Goal: Find specific page/section

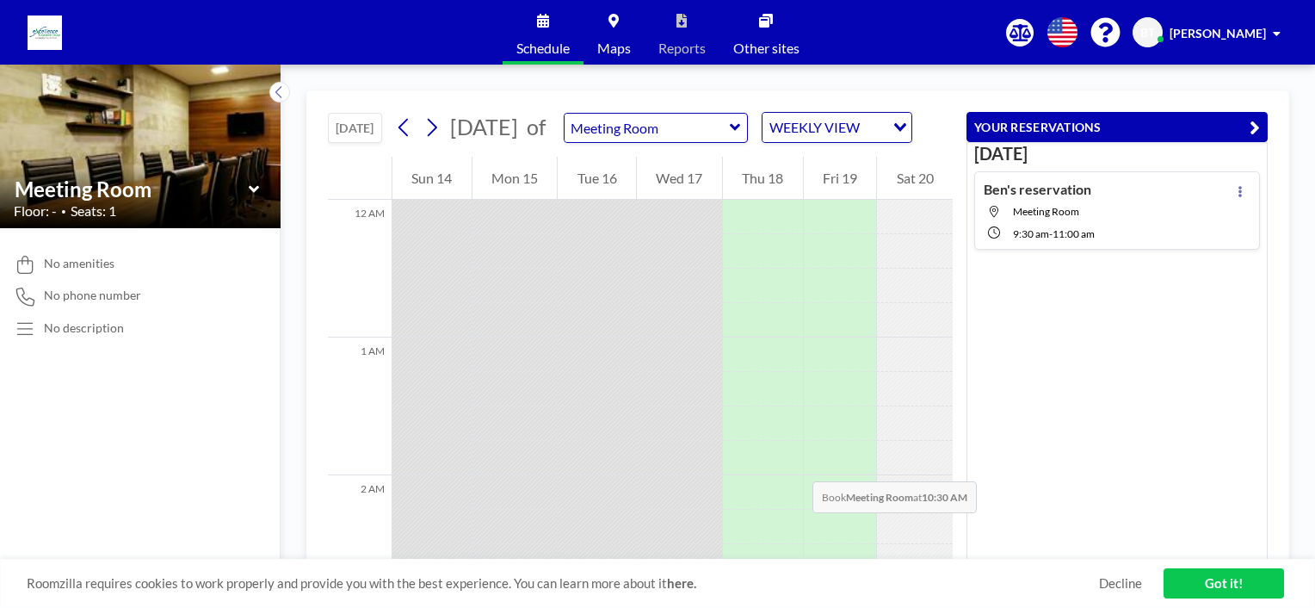
scroll to position [1222, 0]
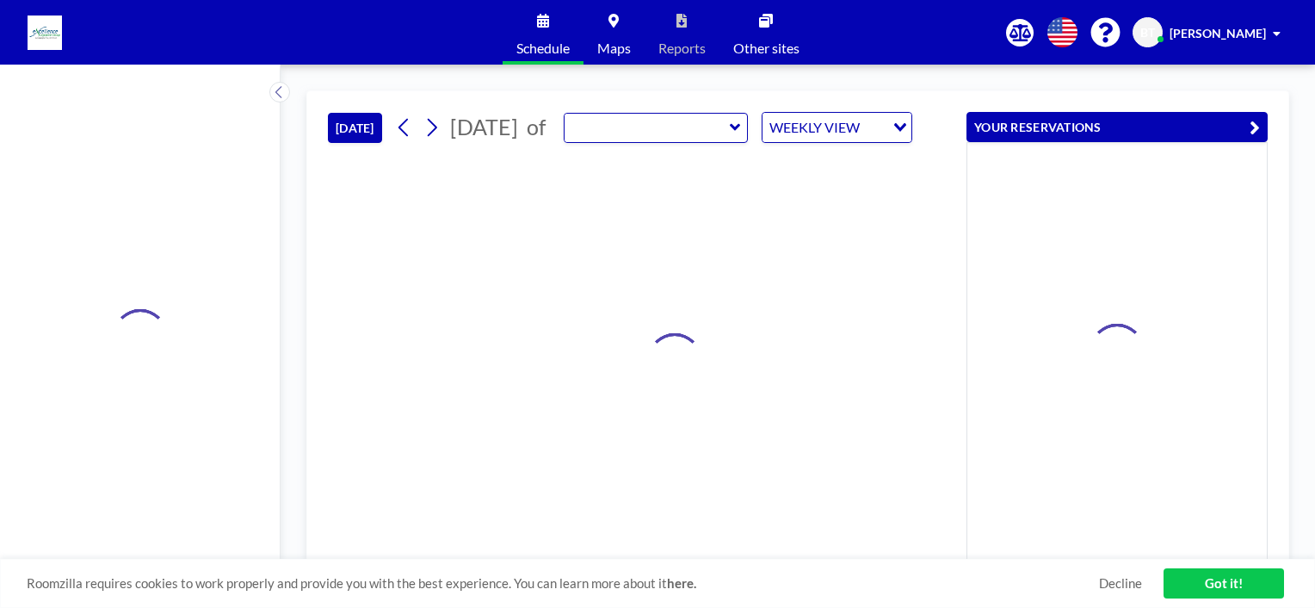
type input "Meeting Room"
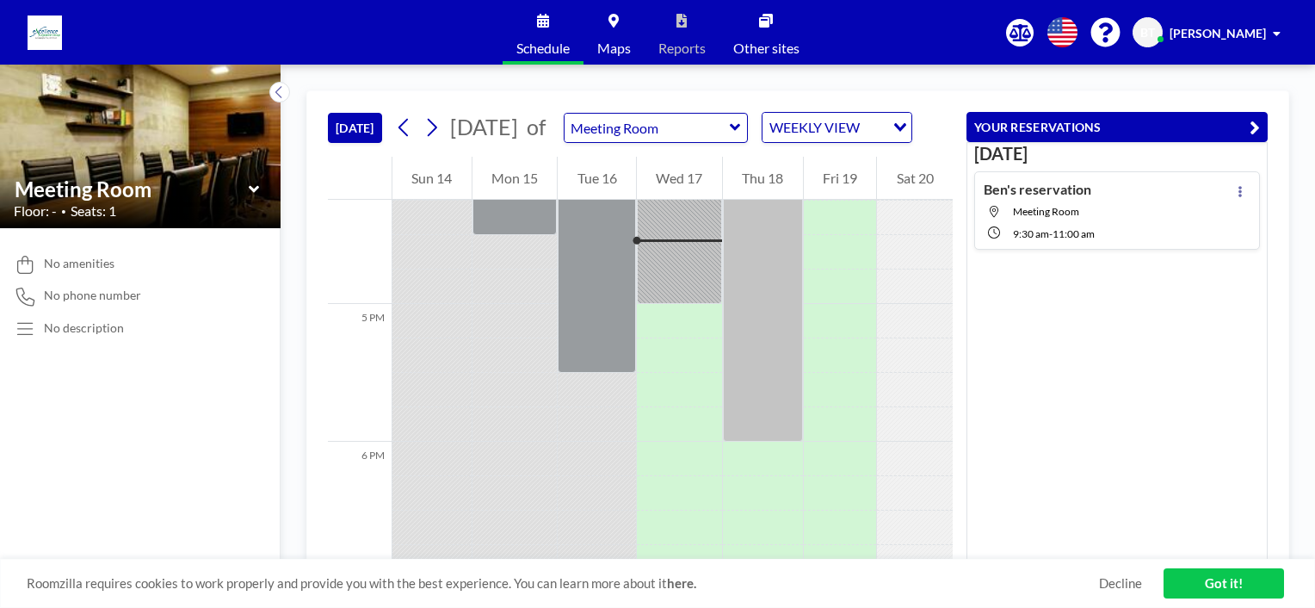
scroll to position [2238, 0]
click at [708, 142] on input "text" at bounding box center [647, 128] width 165 height 28
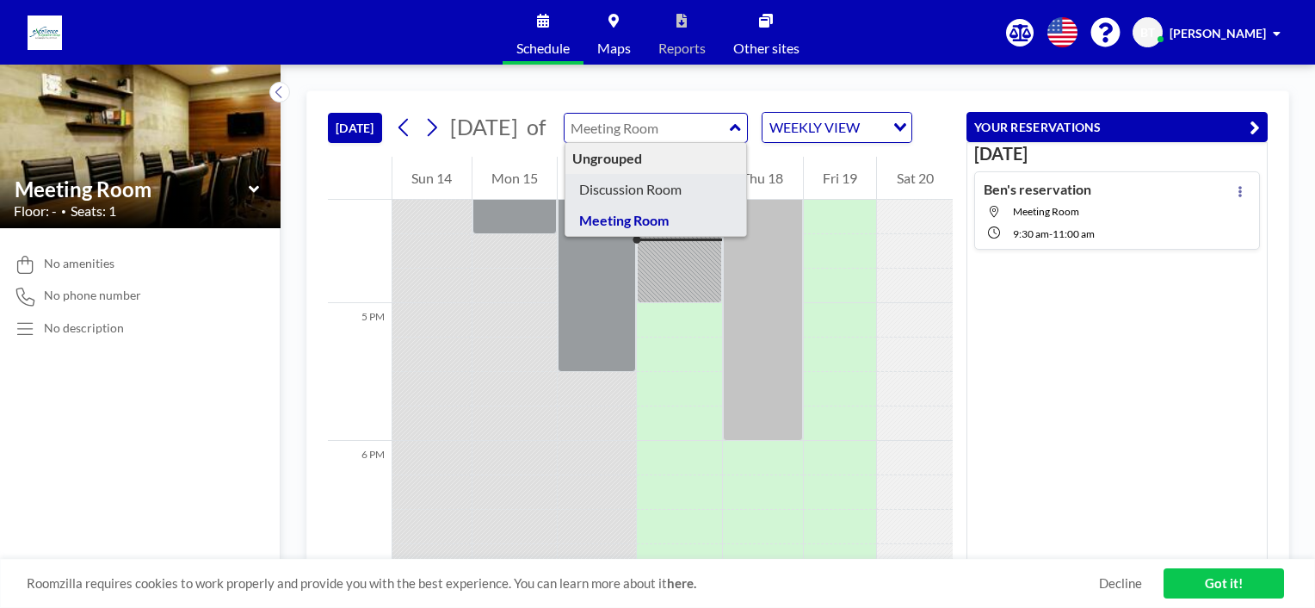
type input "Discussion Room"
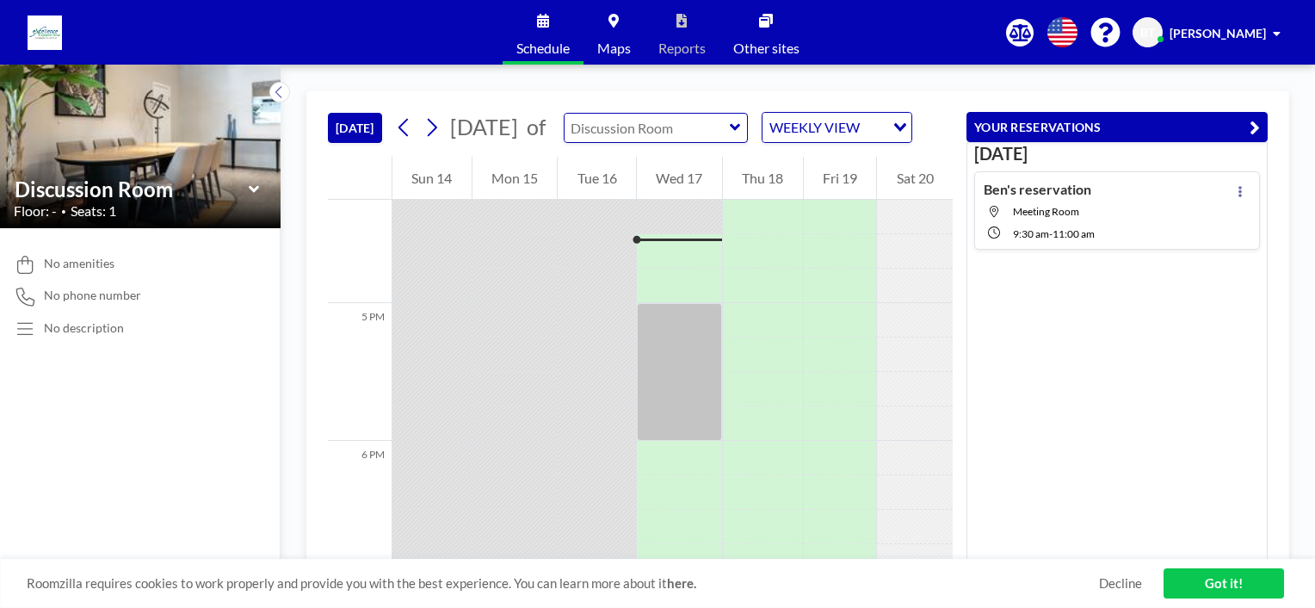
click at [685, 136] on input "text" at bounding box center [647, 128] width 165 height 28
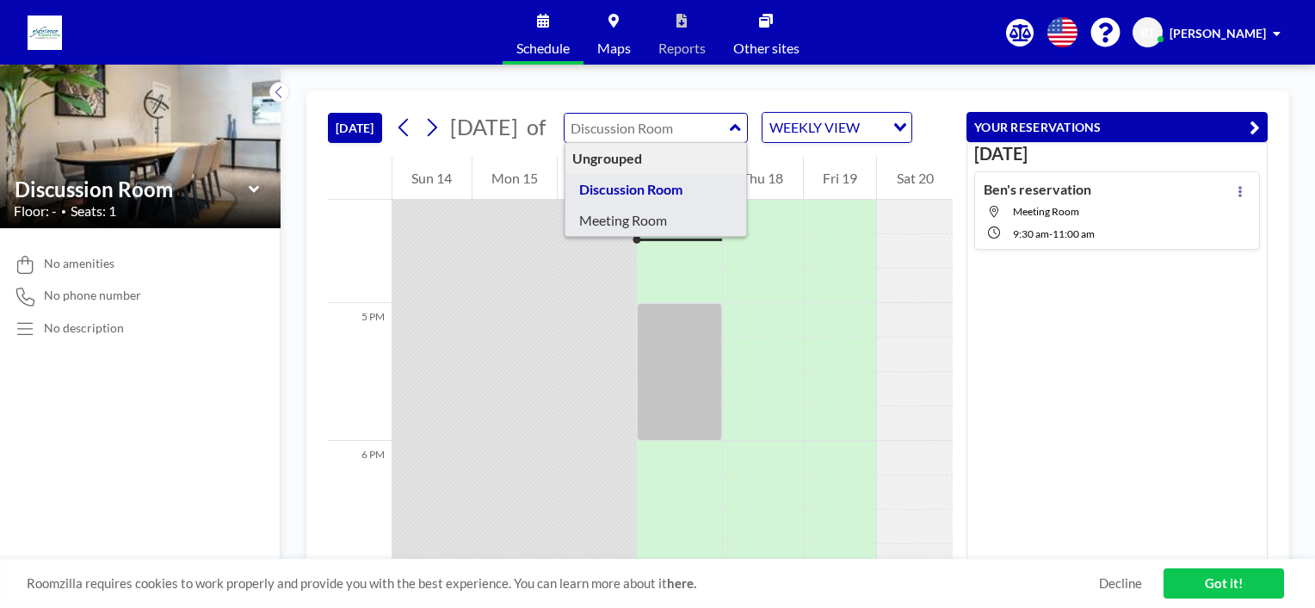
type input "Meeting Room"
